Goal: Information Seeking & Learning: Learn about a topic

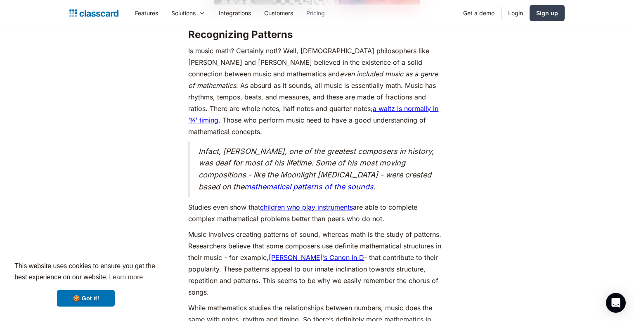
scroll to position [1068, 0]
click at [72, 305] on link "🍪 Got it!" at bounding box center [86, 298] width 58 height 17
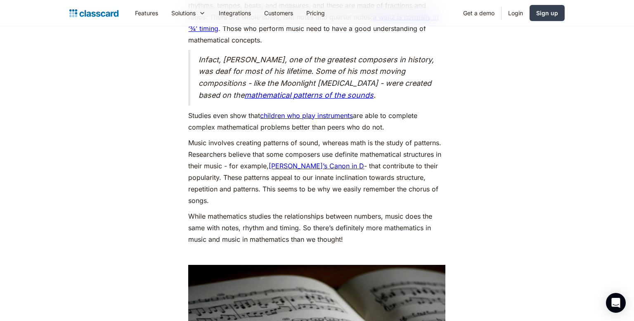
scroll to position [1162, 0]
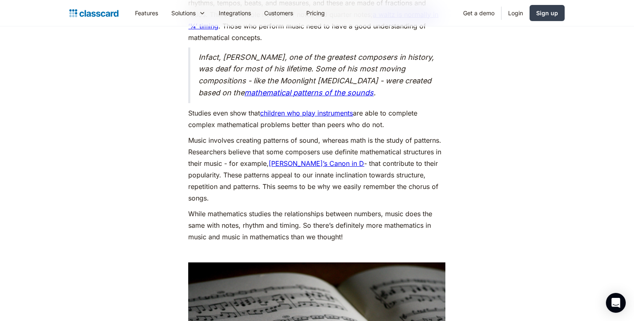
click at [336, 109] on link "children who play instruments" at bounding box center [306, 113] width 93 height 8
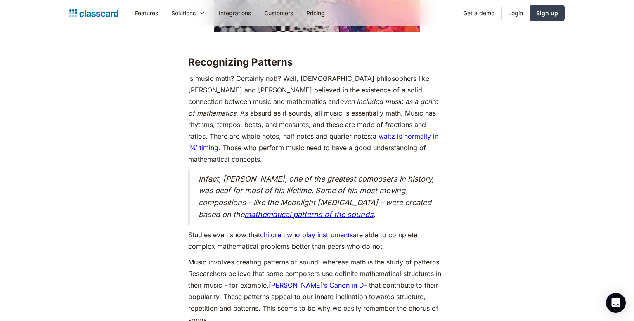
scroll to position [1038, 0]
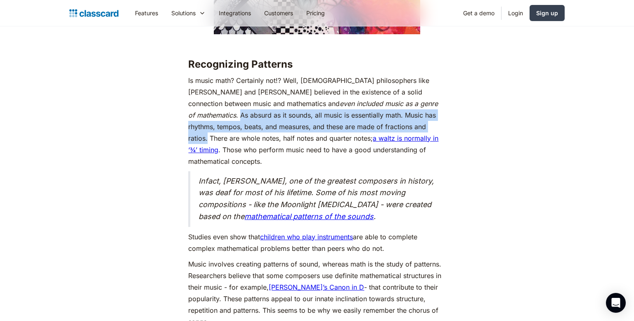
drag, startPoint x: 354, startPoint y: 103, endPoint x: 308, endPoint y: 127, distance: 51.9
click at [308, 127] on p "Is music math? Certainly not!? Well, Greek philosophers like Aristotle and Plat…" at bounding box center [316, 121] width 257 height 92
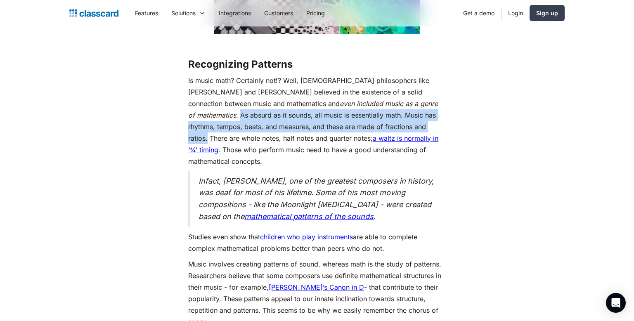
copy p "As absurd as it sounds, all music is essentially math. Music has rhythms, tempo…"
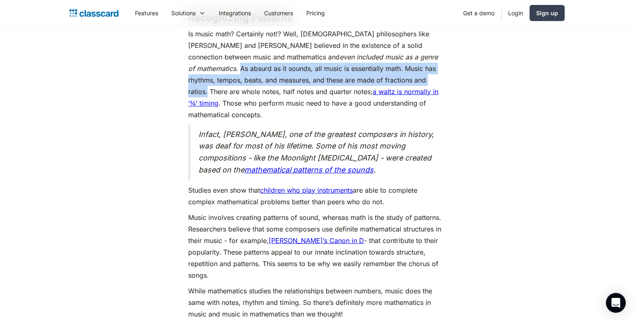
scroll to position [1085, 0]
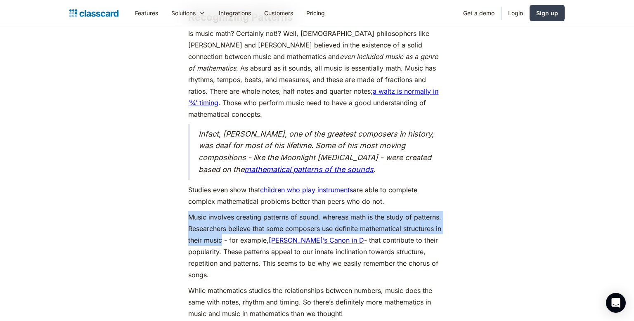
drag, startPoint x: 188, startPoint y: 205, endPoint x: 220, endPoint y: 226, distance: 37.8
click at [220, 226] on p "Music involves creating patterns of sound, whereas math is the study of pattern…" at bounding box center [316, 245] width 257 height 69
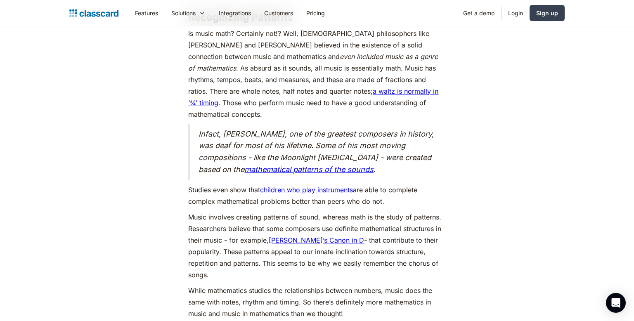
click at [222, 230] on p "Music involves creating patterns of sound, whereas math is the study of pattern…" at bounding box center [316, 245] width 257 height 69
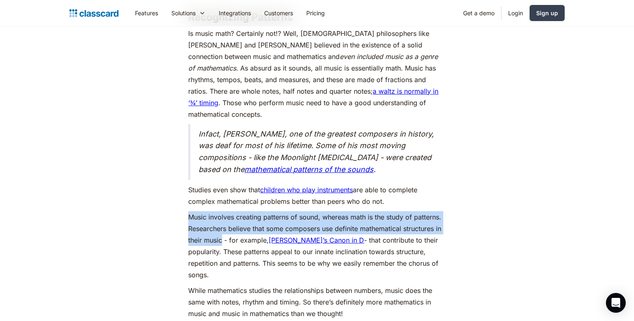
drag, startPoint x: 222, startPoint y: 230, endPoint x: 180, endPoint y: 209, distance: 47.1
copy p "Music involves creating patterns of sound, whereas math is the study of pattern…"
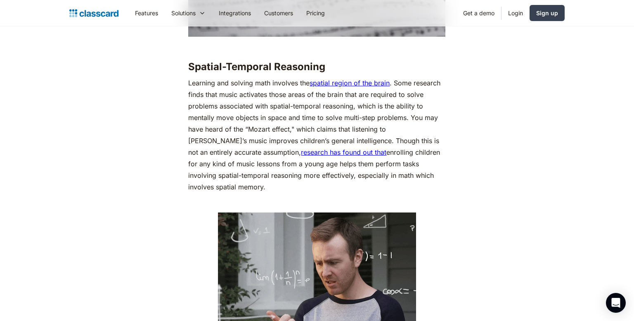
scroll to position [1560, 0]
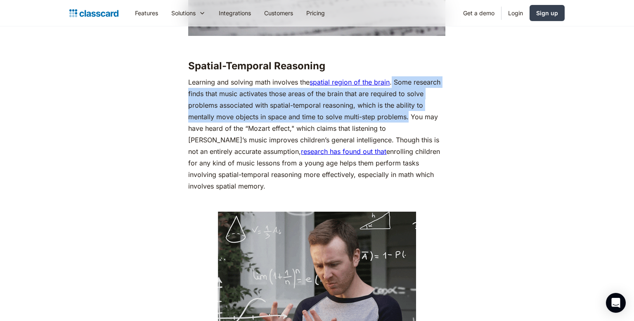
drag, startPoint x: 393, startPoint y: 69, endPoint x: 408, endPoint y: 103, distance: 37.2
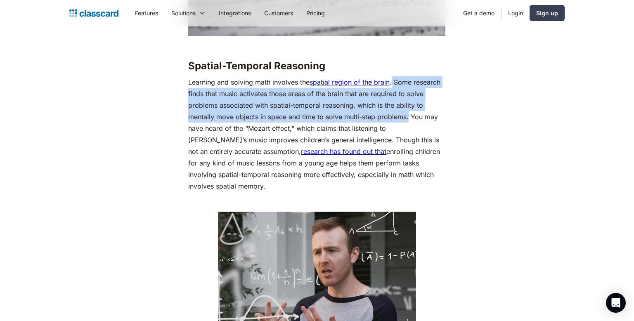
click at [408, 103] on p "Learning and solving math involves the spatial region of the brain . Some resea…" at bounding box center [316, 134] width 257 height 116
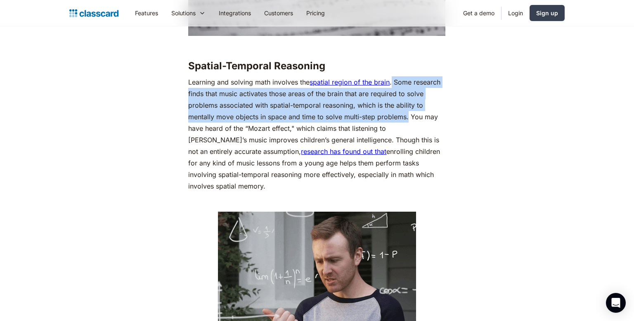
copy p "Some research finds that music activates those areas of the brain that are requ…"
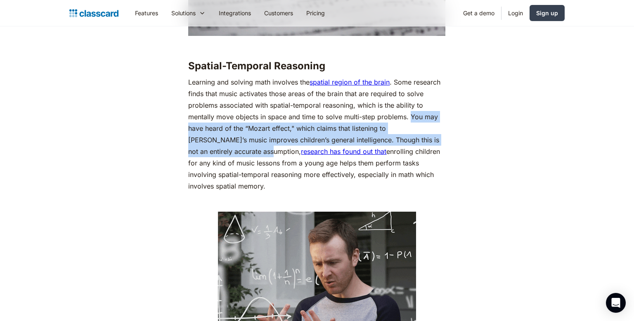
drag, startPoint x: 410, startPoint y: 102, endPoint x: 224, endPoint y: 135, distance: 188.1
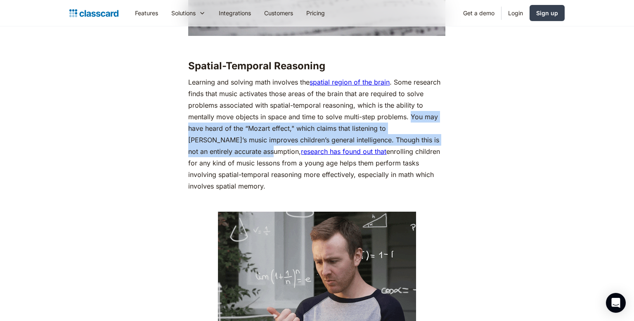
click at [224, 135] on p "Learning and solving math involves the spatial region of the brain . Some resea…" at bounding box center [316, 134] width 257 height 116
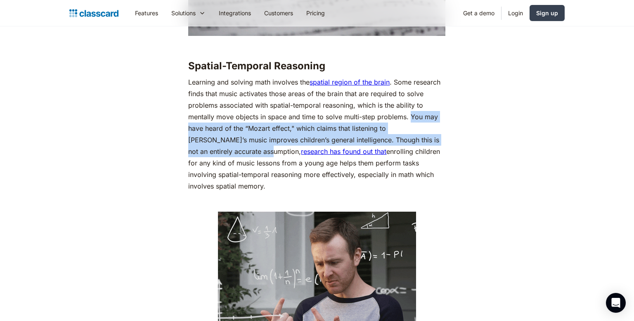
copy p "You may have heard of the “Mozart effect," which claims that listening to Mozar…"
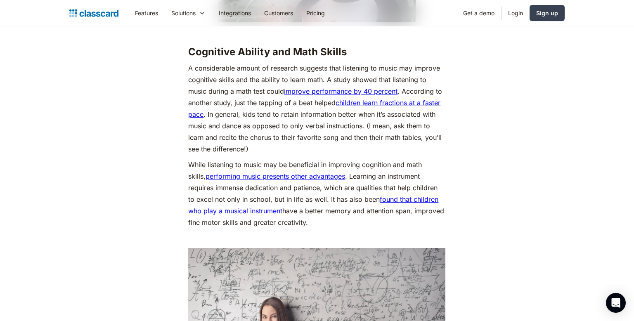
scroll to position [1860, 0]
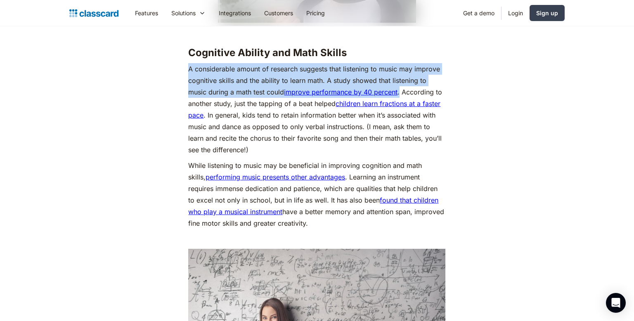
drag, startPoint x: 187, startPoint y: 43, endPoint x: 401, endPoint y: 65, distance: 214.5
copy p "A considerable amount of research suggests that listening to music may improve …"
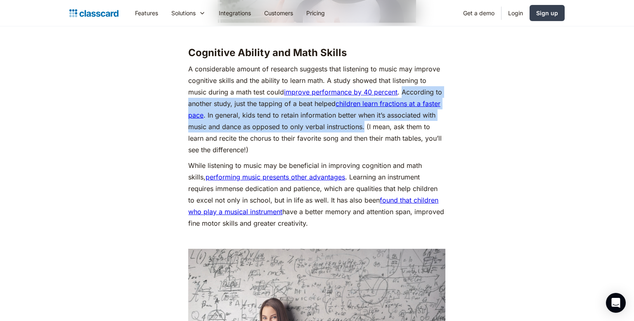
drag, startPoint x: 404, startPoint y: 67, endPoint x: 364, endPoint y: 102, distance: 52.9
click at [364, 102] on p "A considerable amount of research suggests that listening to music may improve …" at bounding box center [316, 109] width 257 height 92
copy p "According to another study, just the tapping of a beat helped children learn fr…"
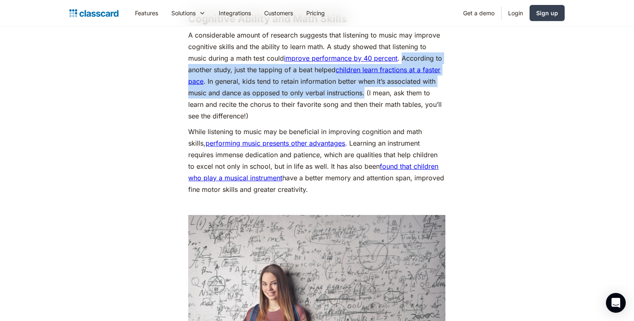
scroll to position [1896, 0]
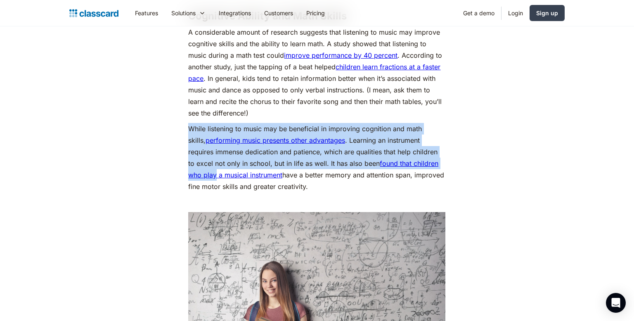
drag, startPoint x: 186, startPoint y: 106, endPoint x: 445, endPoint y: 137, distance: 261.4
click at [303, 142] on p "While listening to music may be beneficial in improving cognition and math skil…" at bounding box center [316, 157] width 257 height 69
drag, startPoint x: 301, startPoint y: 142, endPoint x: 189, endPoint y: 102, distance: 118.9
click at [189, 123] on p "While listening to music may be beneficial in improving cognition and math skil…" at bounding box center [316, 157] width 257 height 69
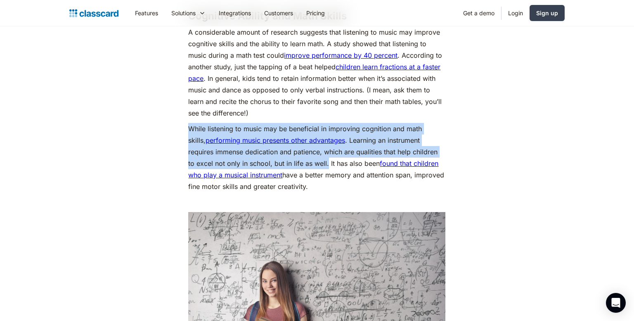
copy p "While listening to music may be beneficial in improving cognition and math skil…"
drag, startPoint x: 302, startPoint y: 140, endPoint x: 320, endPoint y: 168, distance: 33.8
click at [320, 168] on p "While listening to music may be beneficial in improving cognition and math skil…" at bounding box center [316, 157] width 257 height 69
copy p "It has also been found that children who play a musical instrument have a bette…"
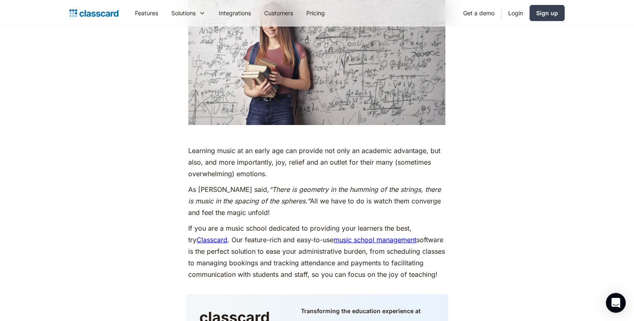
scroll to position [2156, 0]
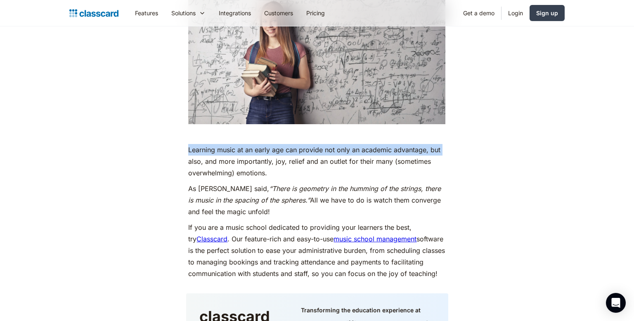
drag, startPoint x: 173, startPoint y: 133, endPoint x: 182, endPoint y: 123, distance: 14.0
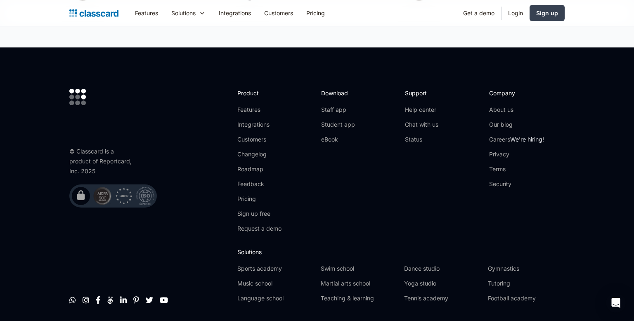
scroll to position [2872, 0]
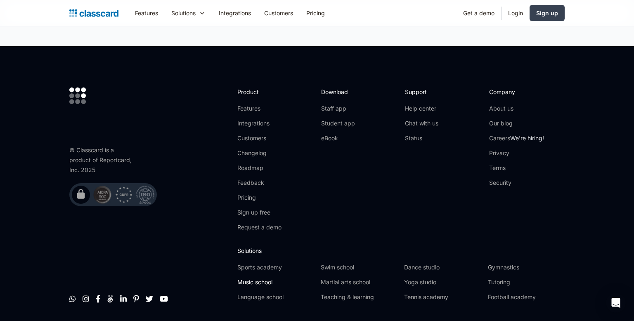
click at [269, 278] on link "Music school" at bounding box center [275, 282] width 77 height 8
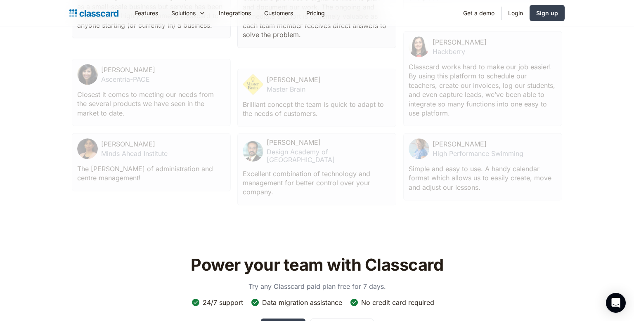
scroll to position [2524, 0]
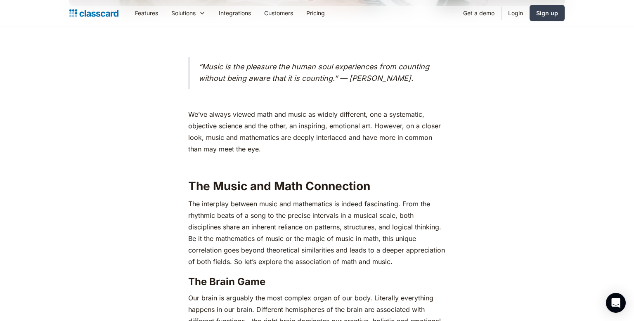
scroll to position [397, 0]
